Goal: Transaction & Acquisition: Purchase product/service

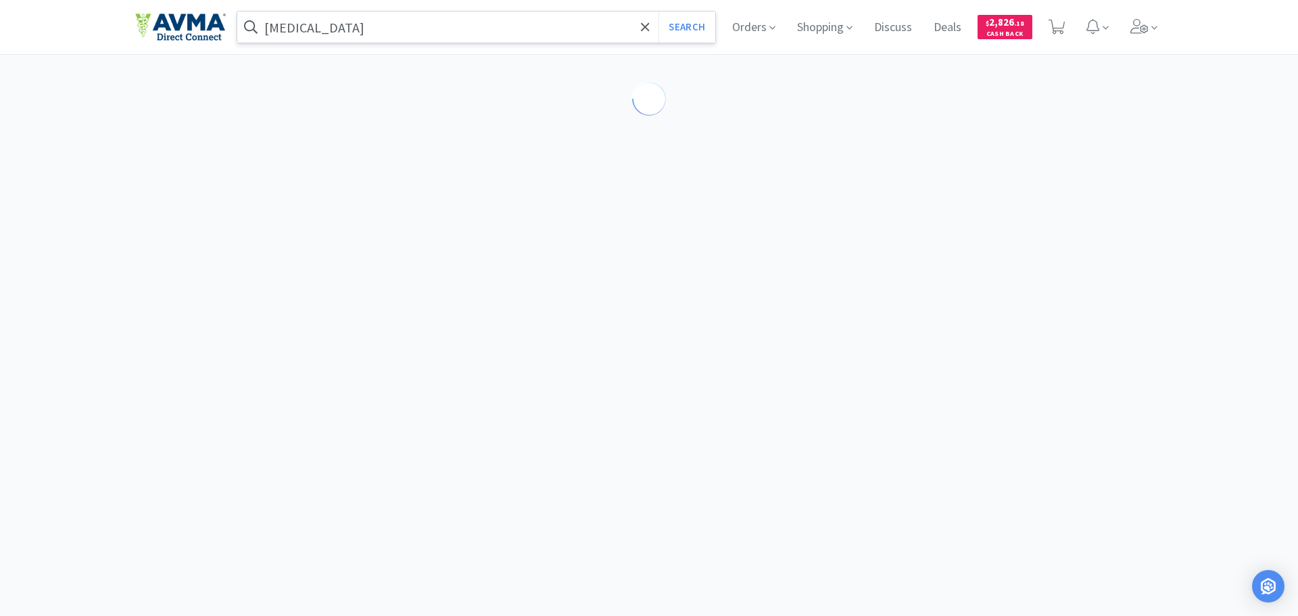
click at [335, 24] on input "[MEDICAL_DATA]" at bounding box center [476, 26] width 478 height 31
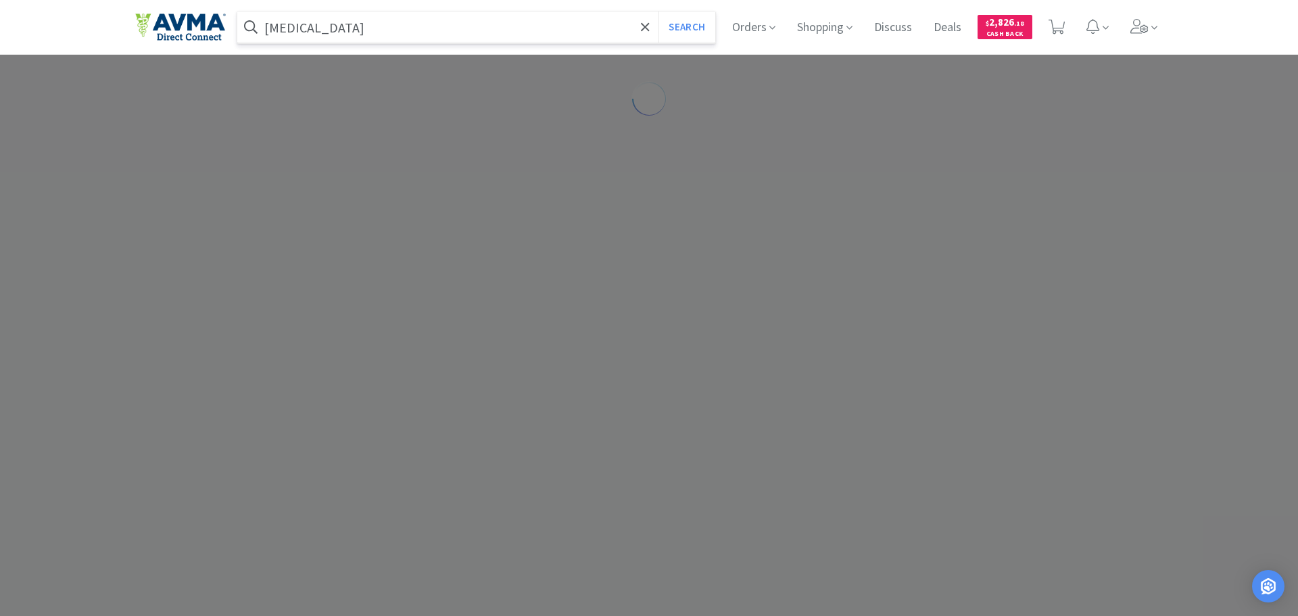
paste input "AUR1075"
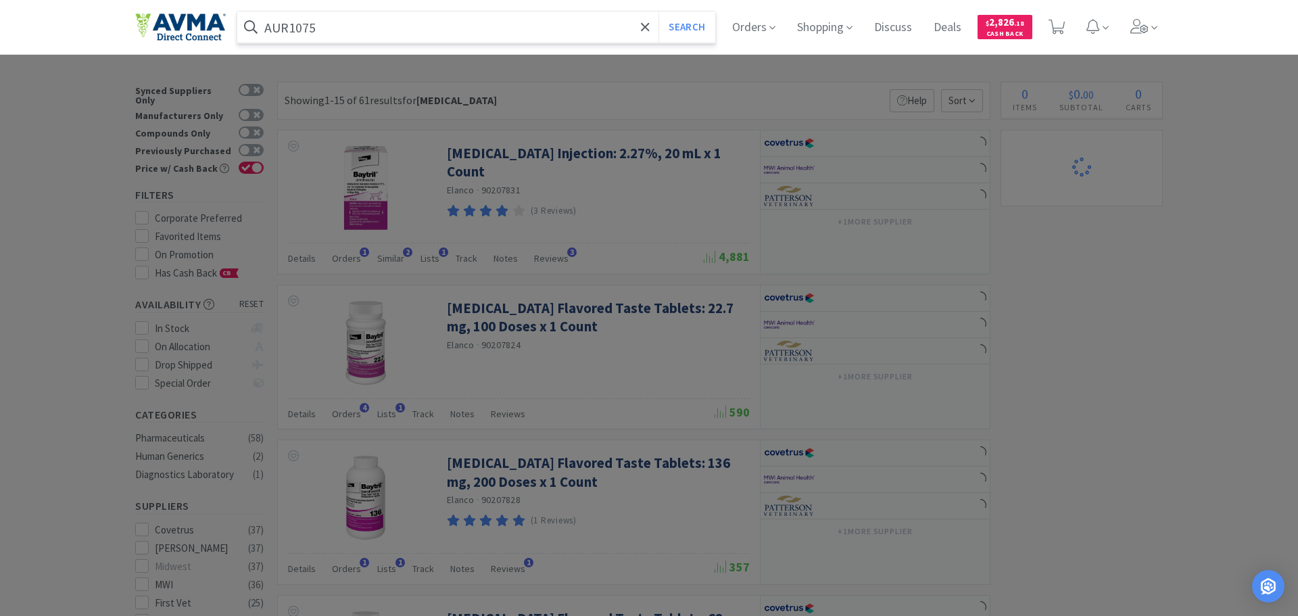
type input "AUR1075"
click at [658, 11] on button "Search" at bounding box center [686, 26] width 56 height 31
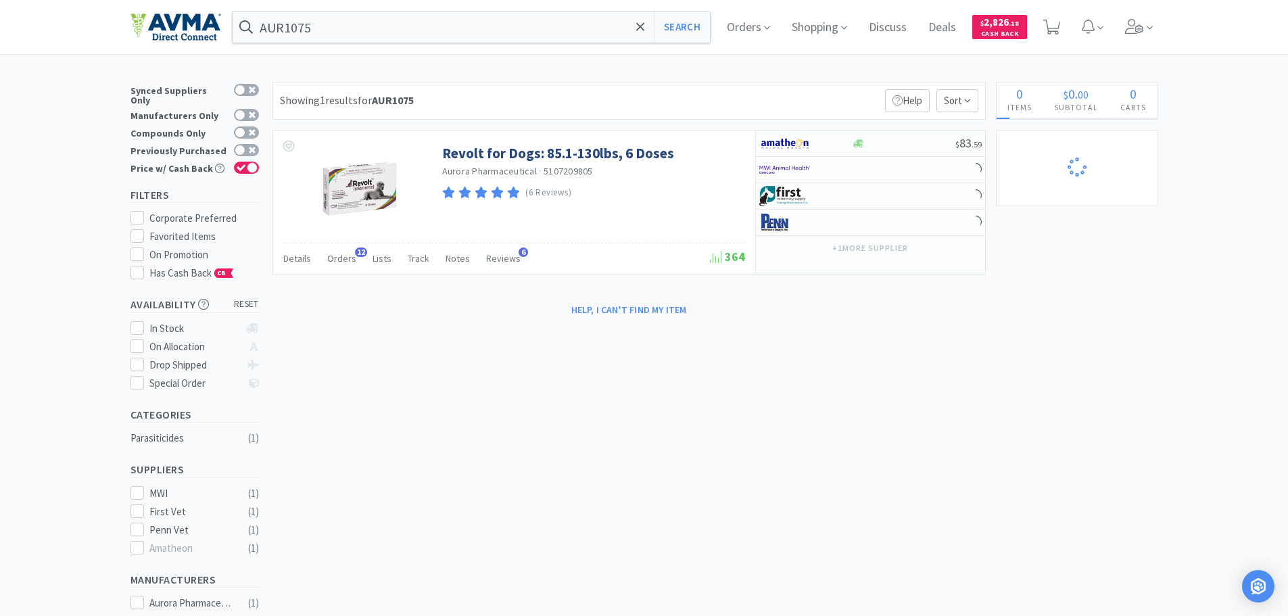
select select "13"
select select "1"
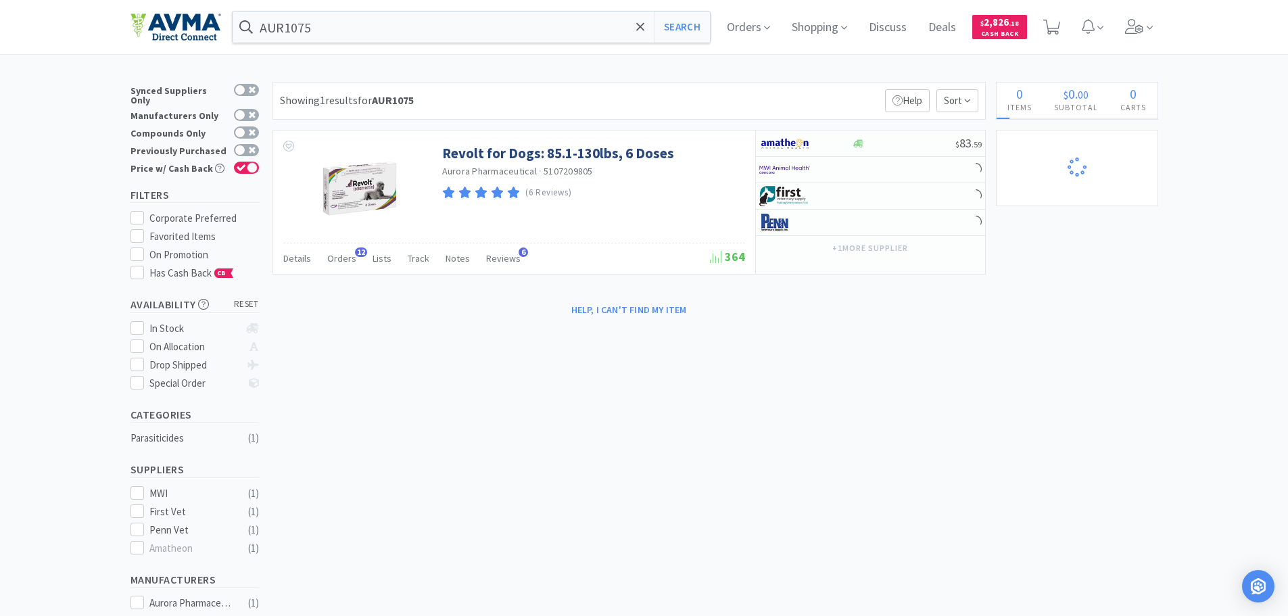
select select "1"
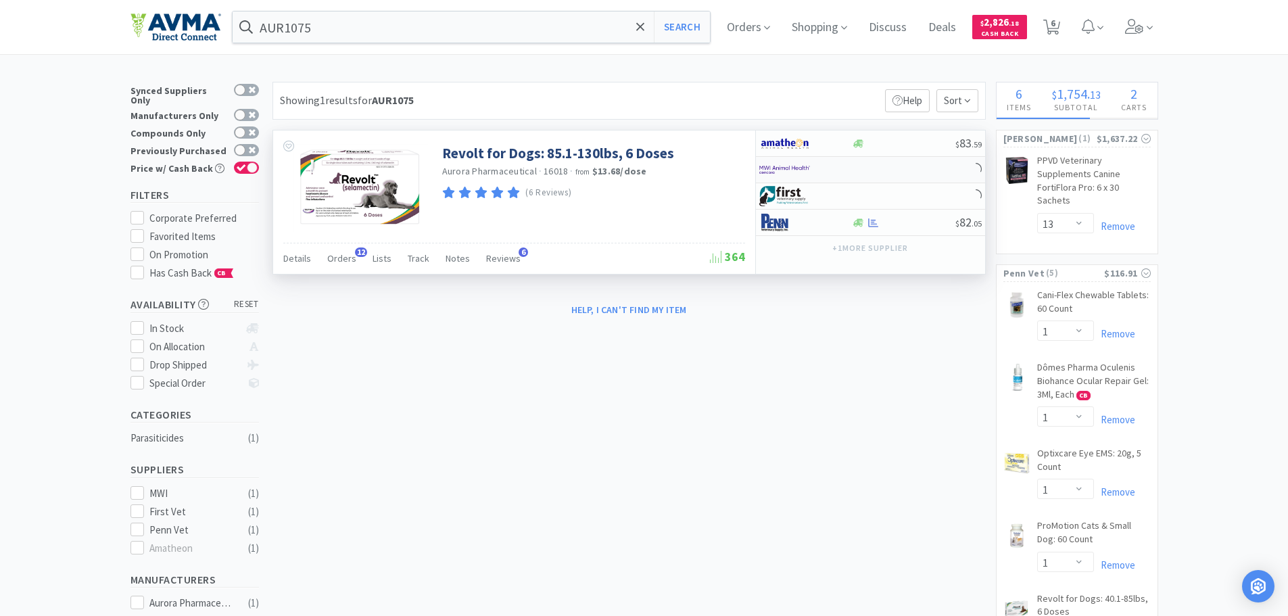
select select "20"
select select "1"
select select "4"
select select "5"
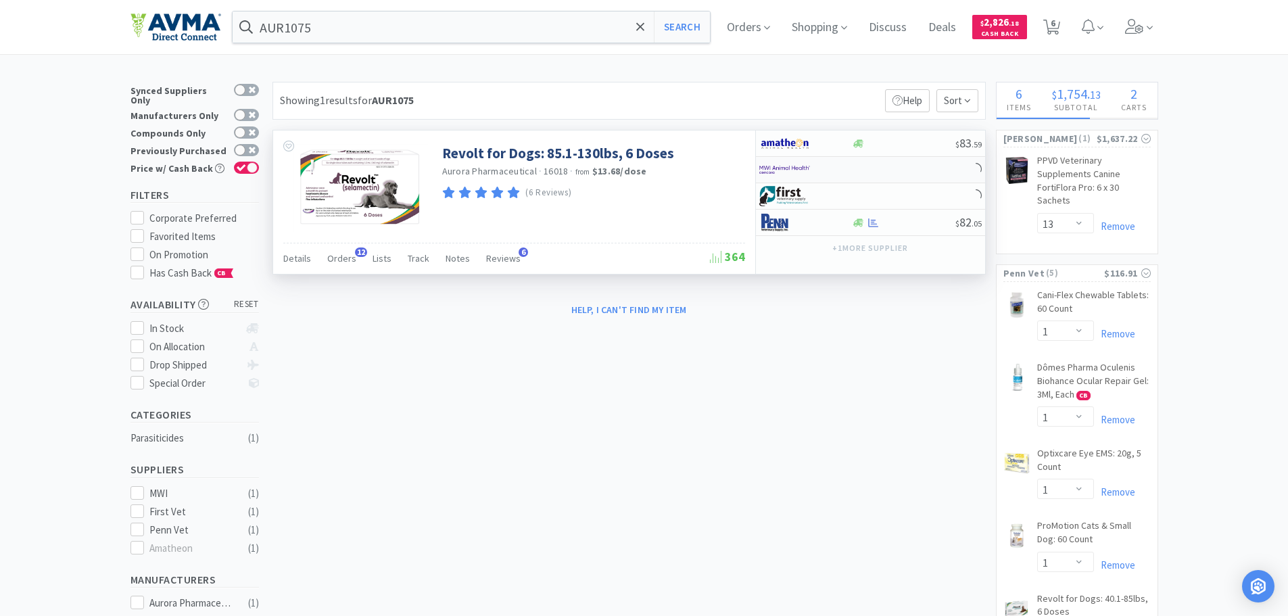
select select "1"
select select "6"
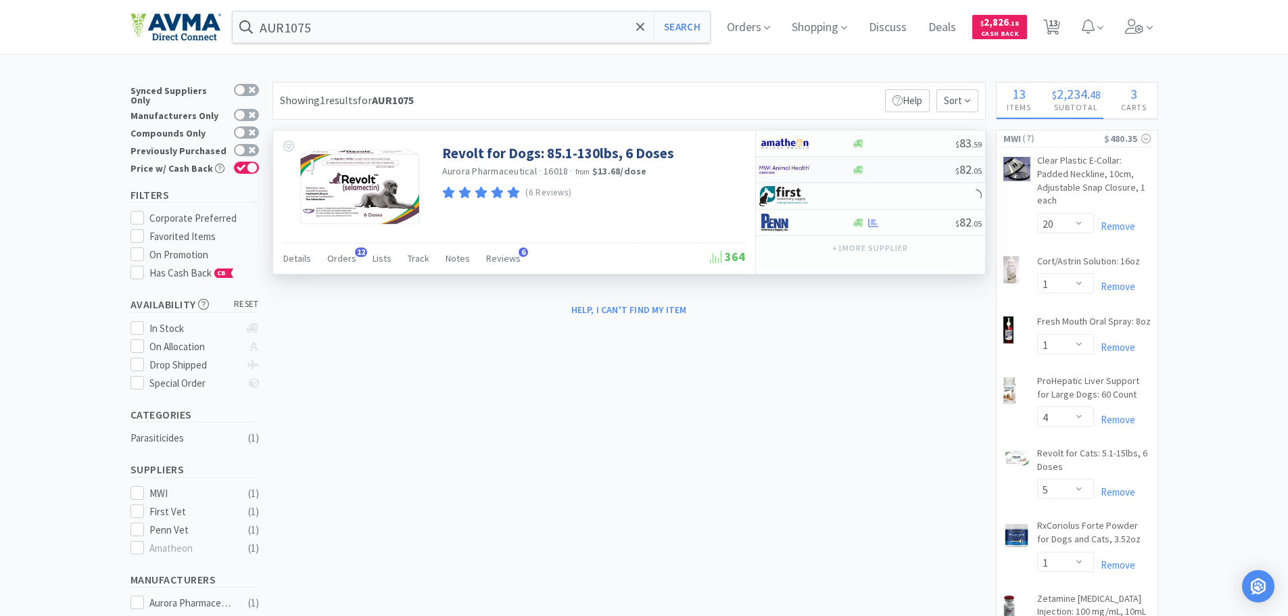
select select "2"
select select "1"
select select "3"
select select "2"
select select "1"
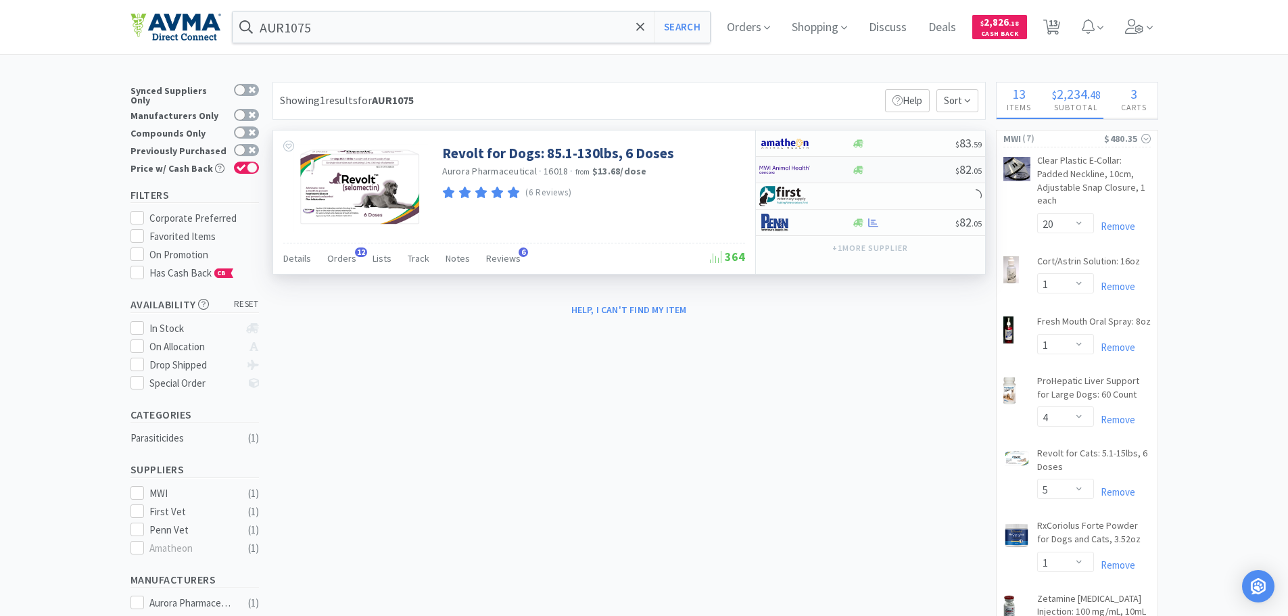
select select "1"
